Goal: Information Seeking & Learning: Learn about a topic

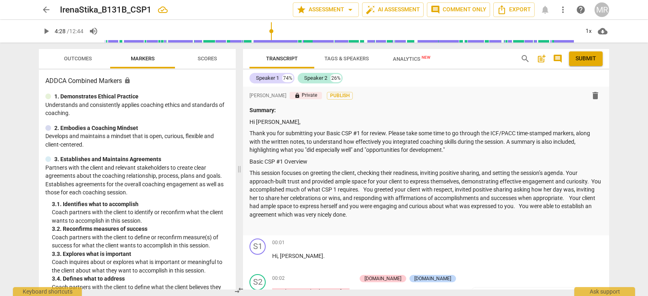
scroll to position [1205, 0]
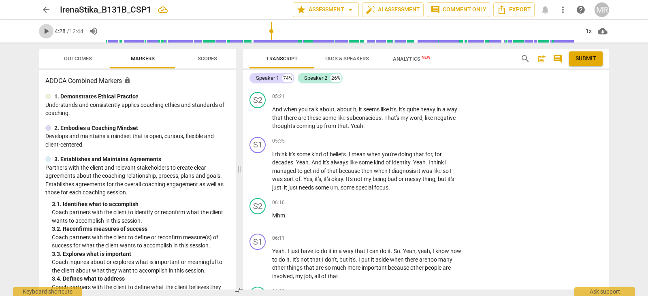
click at [45, 34] on span "play_arrow" at bounding box center [46, 31] width 10 height 10
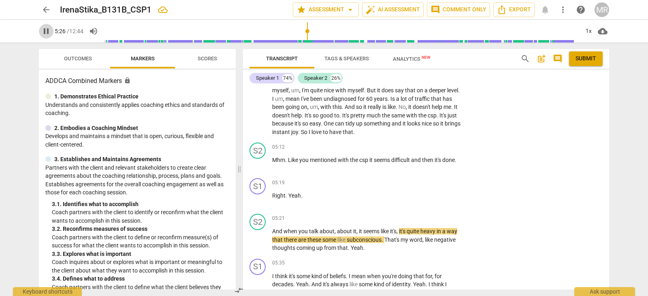
click at [49, 33] on span "pause" at bounding box center [46, 31] width 10 height 10
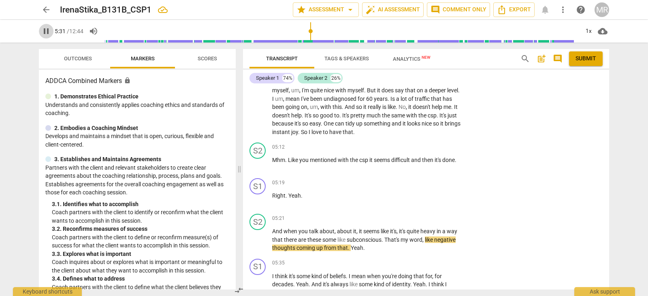
click at [46, 30] on span "pause" at bounding box center [46, 31] width 10 height 10
click at [46, 30] on span "play_arrow" at bounding box center [46, 31] width 10 height 10
click at [223, 30] on input "range" at bounding box center [341, 31] width 475 height 26
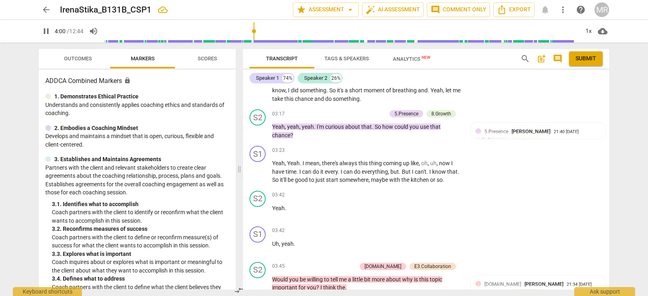
scroll to position [1059, 0]
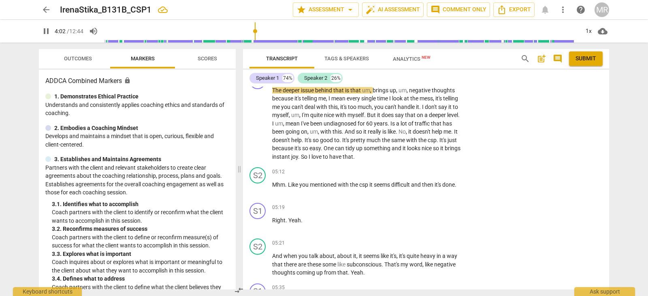
type input "243"
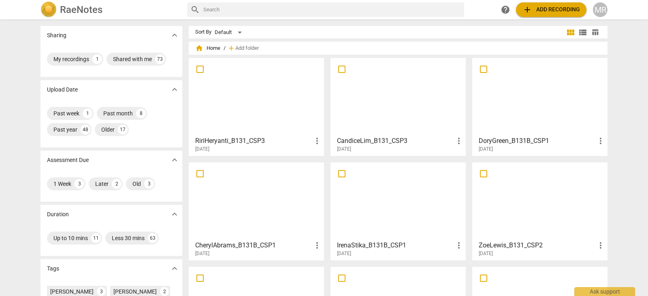
click at [519, 202] on div at bounding box center [540, 201] width 130 height 72
click at [519, 0] on html "RaeNotes search help add Add recording MR [PERSON_NAME] expand_more My recordin…" at bounding box center [324, 0] width 648 height 0
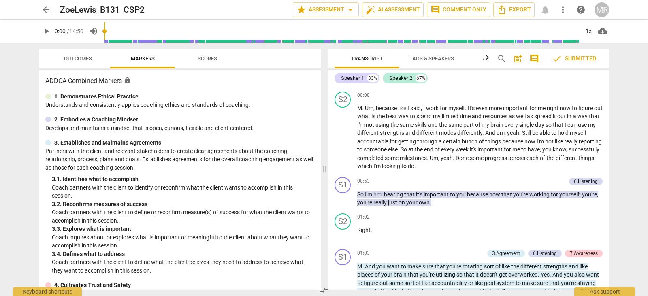
scroll to position [383, 0]
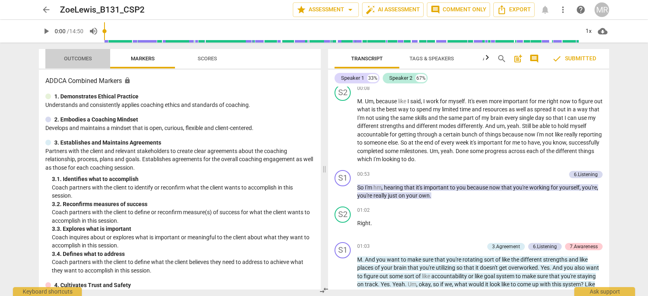
click at [86, 57] on span "Outcomes" at bounding box center [78, 58] width 28 height 6
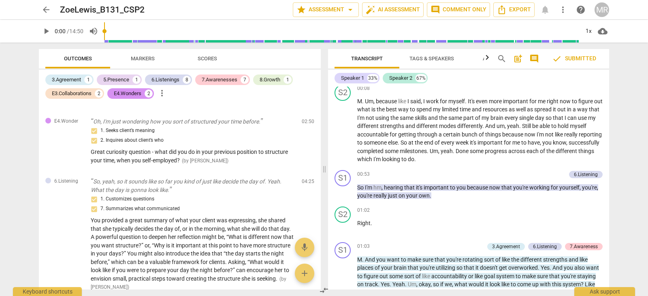
scroll to position [772, 0]
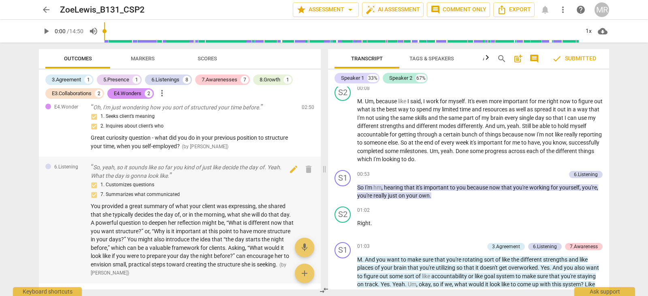
click at [96, 166] on p "So, yeah, so it sounds like so far you kind of just like decide the day of. Yea…" at bounding box center [193, 171] width 204 height 17
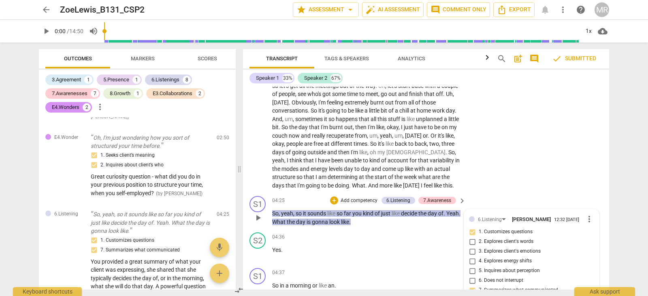
scroll to position [1005, 0]
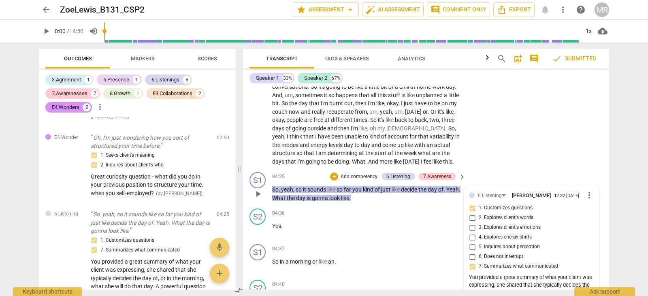
click at [312, 187] on span "sounds" at bounding box center [317, 189] width 20 height 6
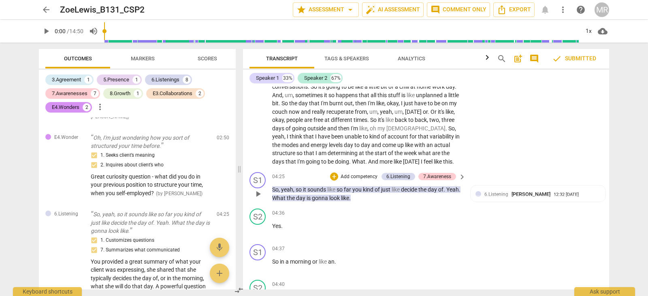
drag, startPoint x: 312, startPoint y: 187, endPoint x: 362, endPoint y: 197, distance: 50.7
click at [349, 197] on span "like" at bounding box center [345, 198] width 8 height 6
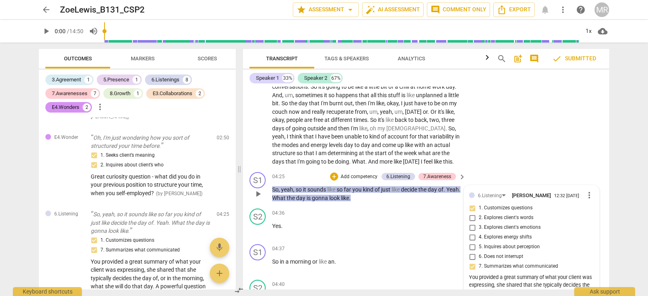
drag, startPoint x: 368, startPoint y: 198, endPoint x: 293, endPoint y: 195, distance: 75.0
click at [293, 195] on p "So , yeah , so it sounds like so far you kind of just like decide the day of . …" at bounding box center [366, 193] width 189 height 17
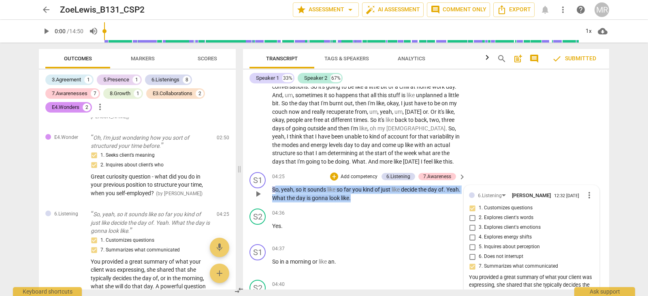
drag, startPoint x: 276, startPoint y: 189, endPoint x: 369, endPoint y: 199, distance: 93.6
click at [369, 199] on p "So , yeah , so it sounds like so far you kind of just like decide the day of . …" at bounding box center [366, 193] width 189 height 17
drag, startPoint x: 268, startPoint y: 185, endPoint x: 380, endPoint y: 204, distance: 113.2
click at [380, 204] on div "S1 play_arrow pause 04:25 + Add competency 6.Listening 7.Awareness keyboard_arr…" at bounding box center [426, 187] width 366 height 36
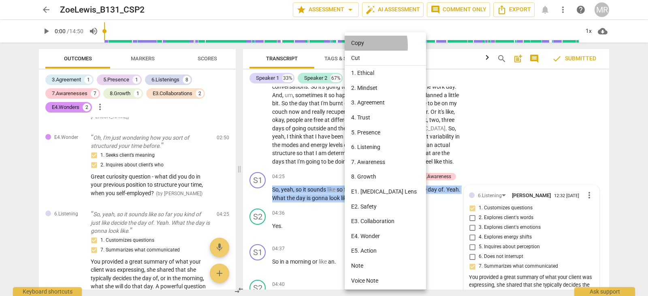
click at [358, 45] on li "Copy" at bounding box center [387, 43] width 84 height 15
copy p "So , yeah , so it sounds like so far you kind of just like decide the day of . …"
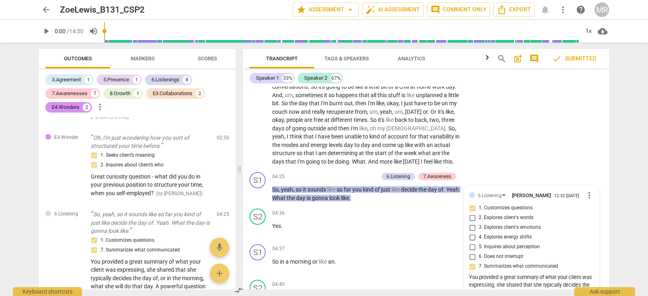
scroll to position [921, 0]
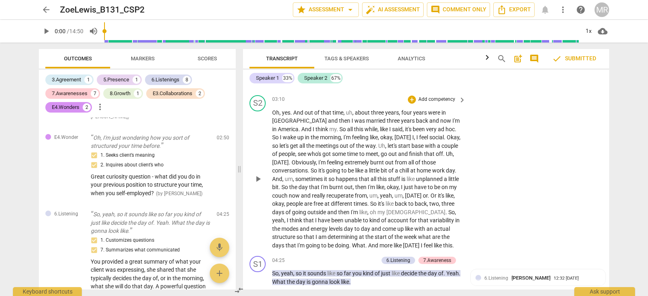
click at [448, 214] on span "So" at bounding box center [451, 212] width 6 height 6
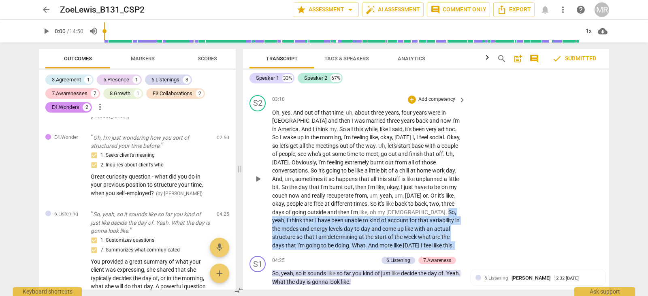
drag, startPoint x: 402, startPoint y: 214, endPoint x: 422, endPoint y: 245, distance: 37.4
click at [422, 245] on p "Oh , yes . And out of that time , uh , about three years , four years were in […" at bounding box center [366, 178] width 189 height 141
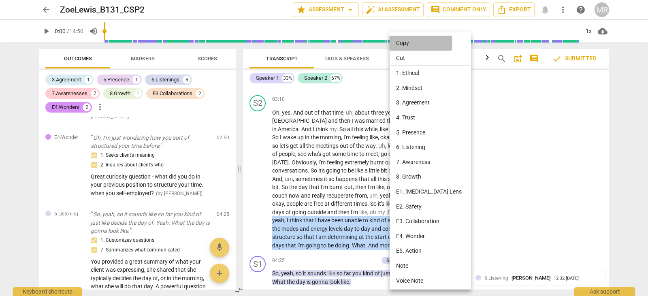
click at [407, 42] on li "Copy" at bounding box center [431, 43] width 84 height 15
copy div "So , yeah , I think that I have been unable to kind of account for that variabi…"
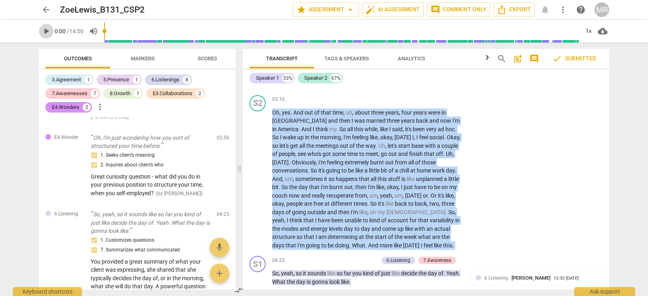
click at [48, 32] on span "play_arrow" at bounding box center [46, 31] width 10 height 10
type input "1"
click at [49, 6] on span "arrow_back" at bounding box center [46, 10] width 10 height 10
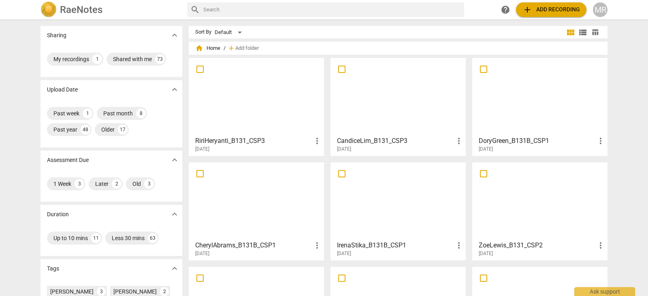
click at [374, 198] on div at bounding box center [398, 201] width 130 height 72
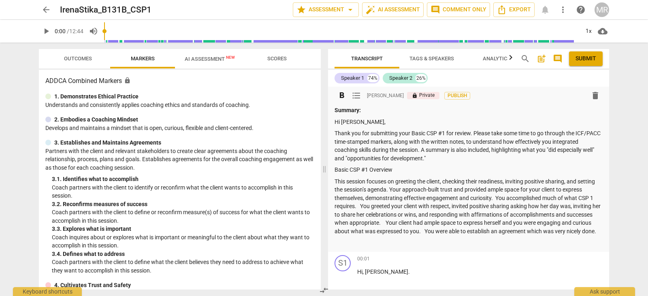
click at [400, 111] on p "Summary:" at bounding box center [468, 110] width 268 height 9
click at [45, 30] on span "play_arrow" at bounding box center [46, 31] width 10 height 10
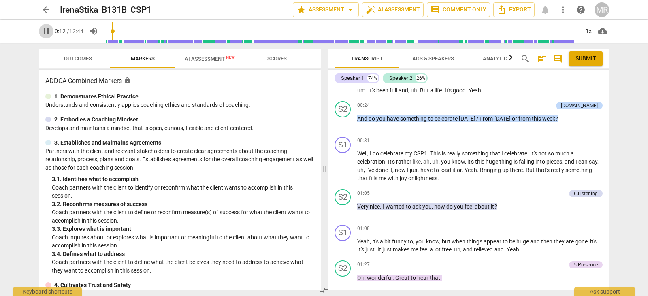
click at [45, 30] on span "pause" at bounding box center [46, 31] width 10 height 10
type input "19"
